Goal: Task Accomplishment & Management: Manage account settings

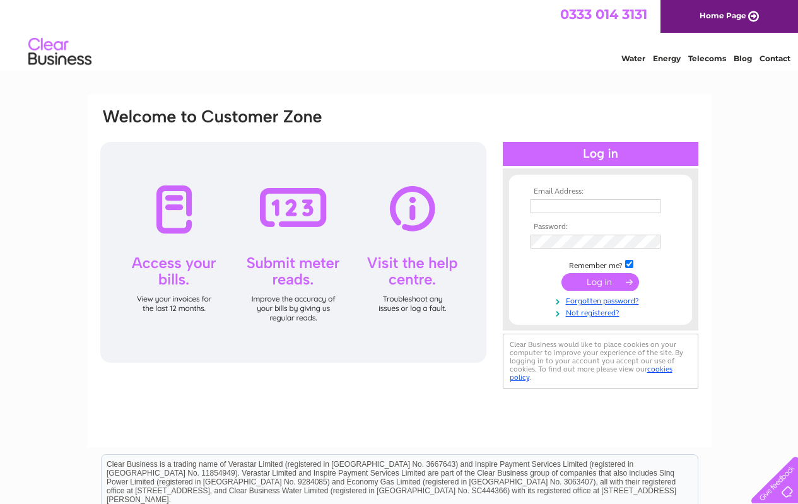
click at [566, 212] on input "text" at bounding box center [595, 206] width 130 height 14
type input "virginianurseries@btinternet.com"
click at [603, 279] on input "submit" at bounding box center [600, 283] width 78 height 18
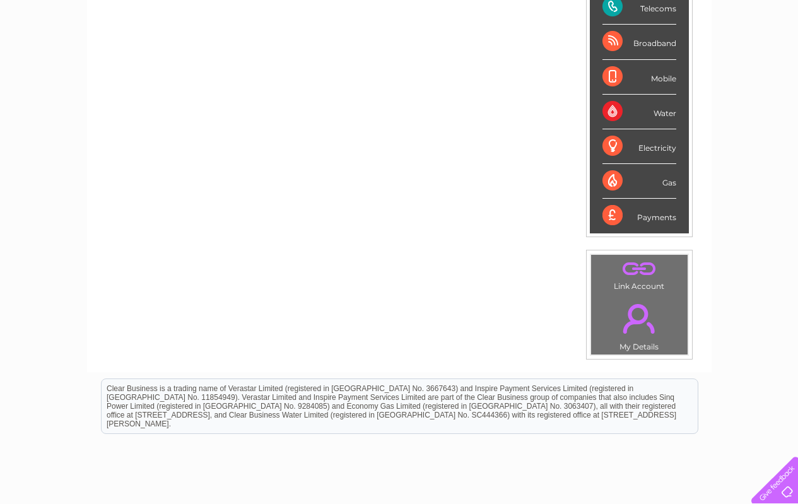
scroll to position [57, 0]
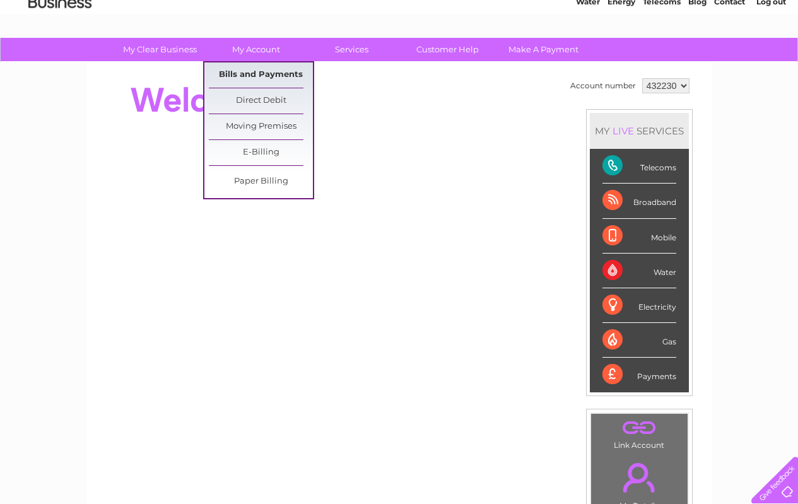
click at [259, 66] on link "Bills and Payments" at bounding box center [261, 74] width 104 height 25
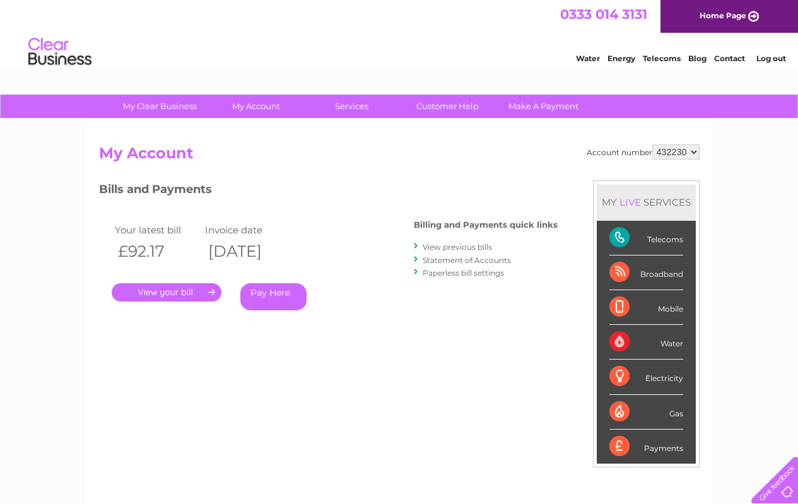
click at [189, 296] on link "." at bounding box center [167, 292] width 110 height 18
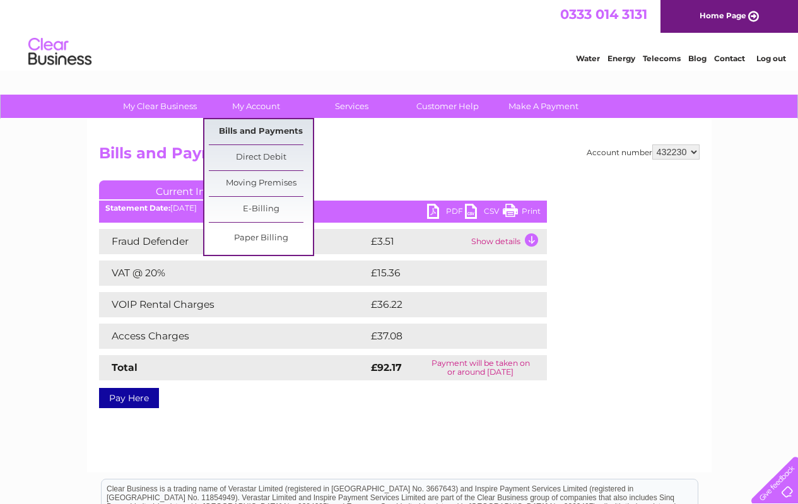
click at [272, 134] on link "Bills and Payments" at bounding box center [261, 131] width 104 height 25
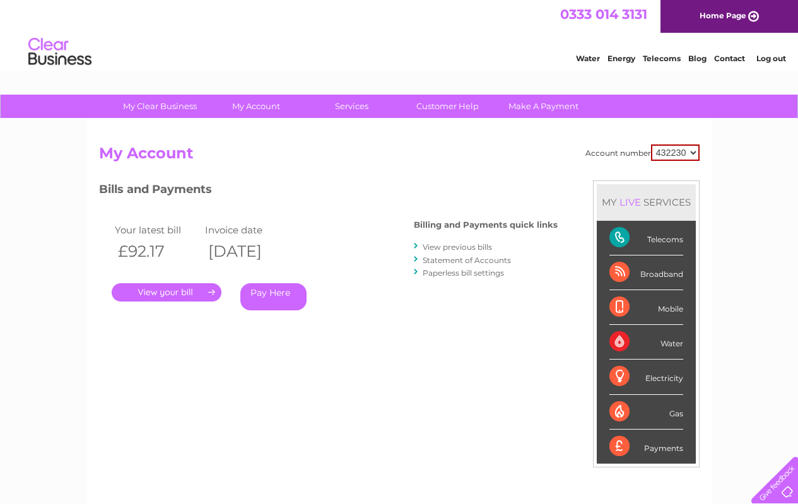
click at [463, 248] on link "View previous bills" at bounding box center [456, 246] width 69 height 9
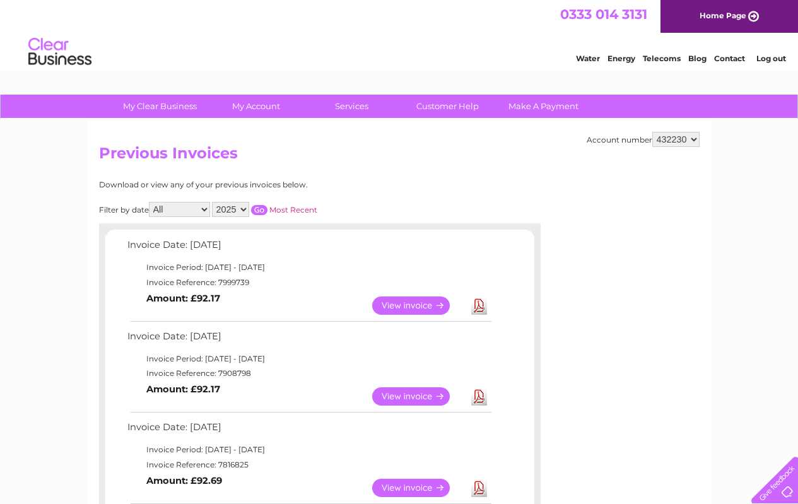
click at [413, 399] on link "View" at bounding box center [418, 396] width 93 height 18
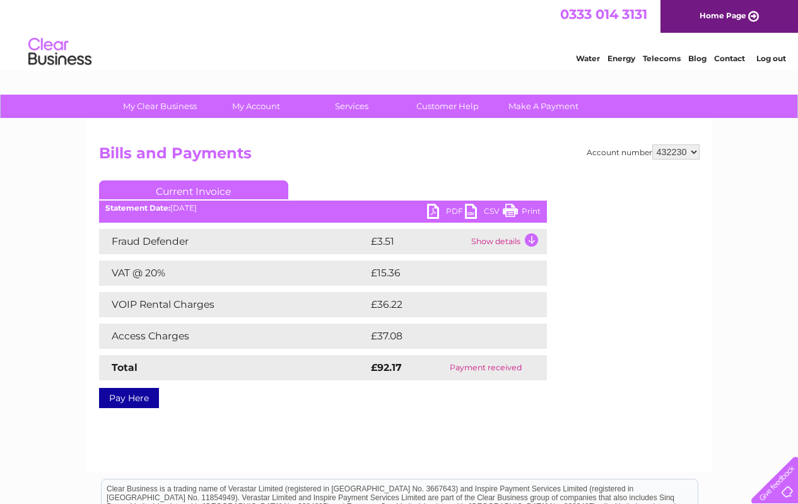
click at [450, 213] on link "PDF" at bounding box center [446, 213] width 38 height 18
